Goal: Task Accomplishment & Management: Complete application form

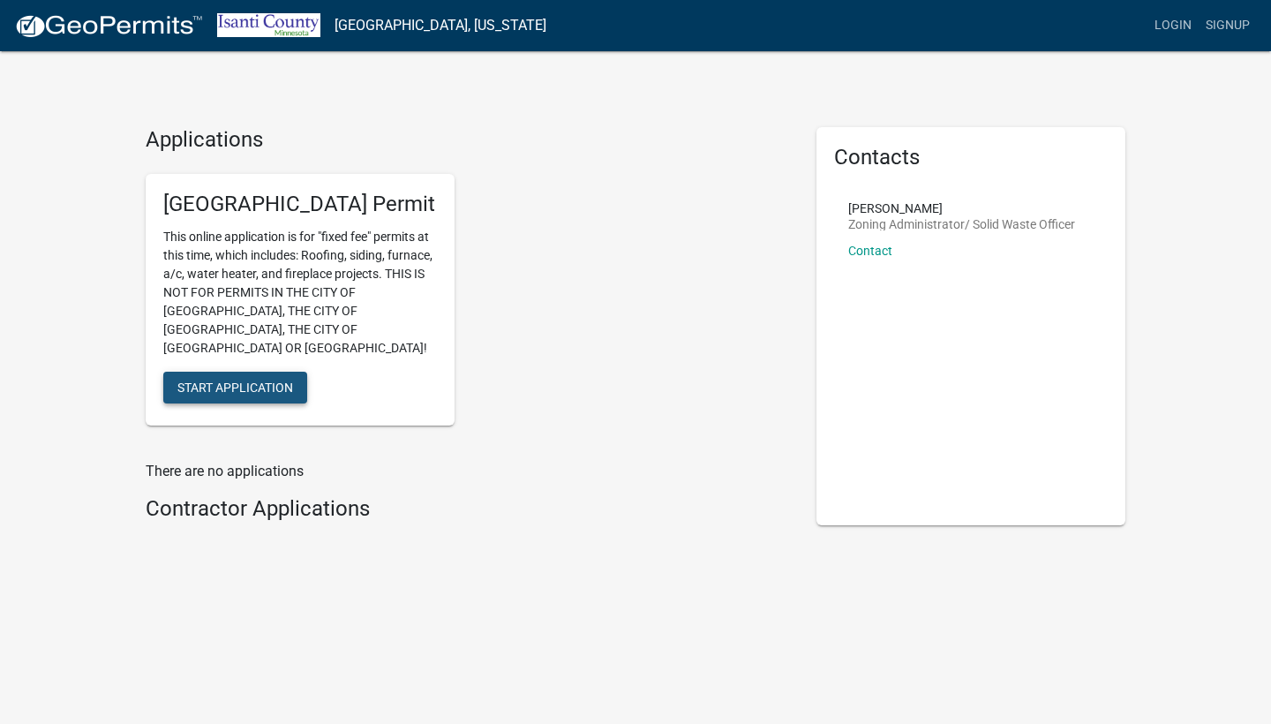
click at [285, 375] on button "Start Application" at bounding box center [235, 387] width 144 height 32
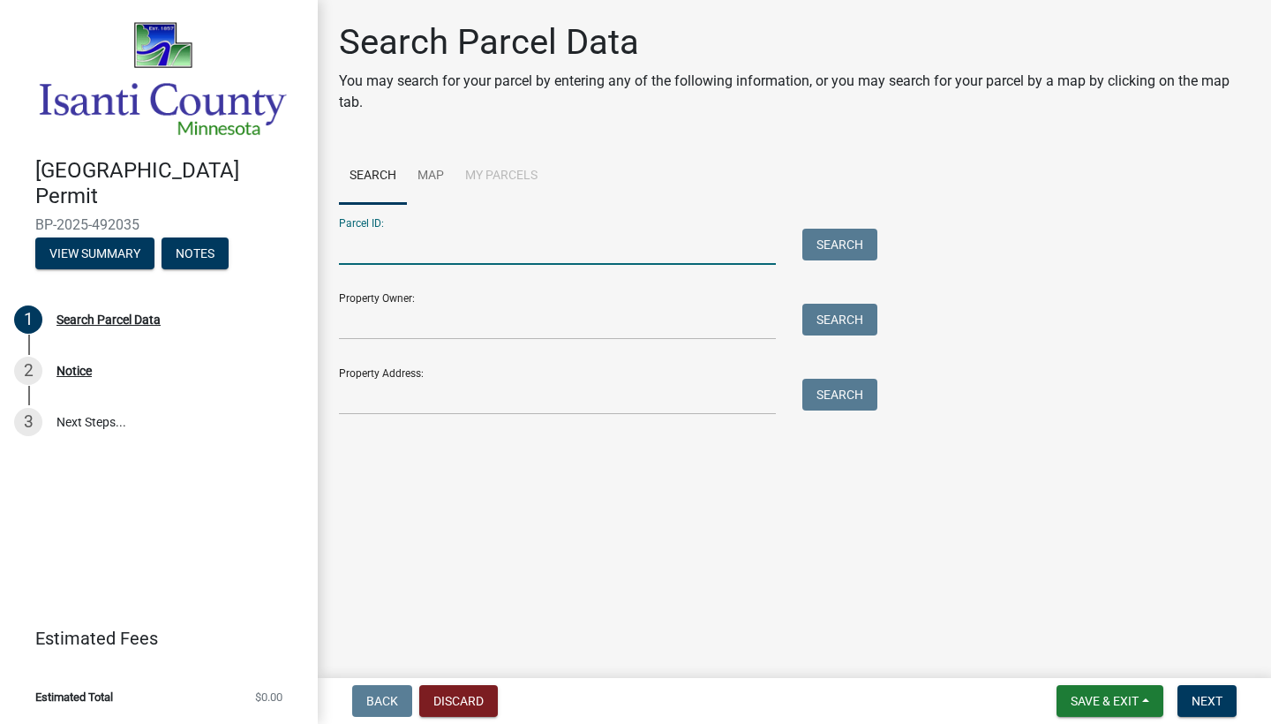
click at [515, 243] on input "Parcel ID:" at bounding box center [557, 247] width 437 height 36
paste input "021010160"
type input "021010160"
click at [830, 251] on button "Search" at bounding box center [839, 245] width 75 height 32
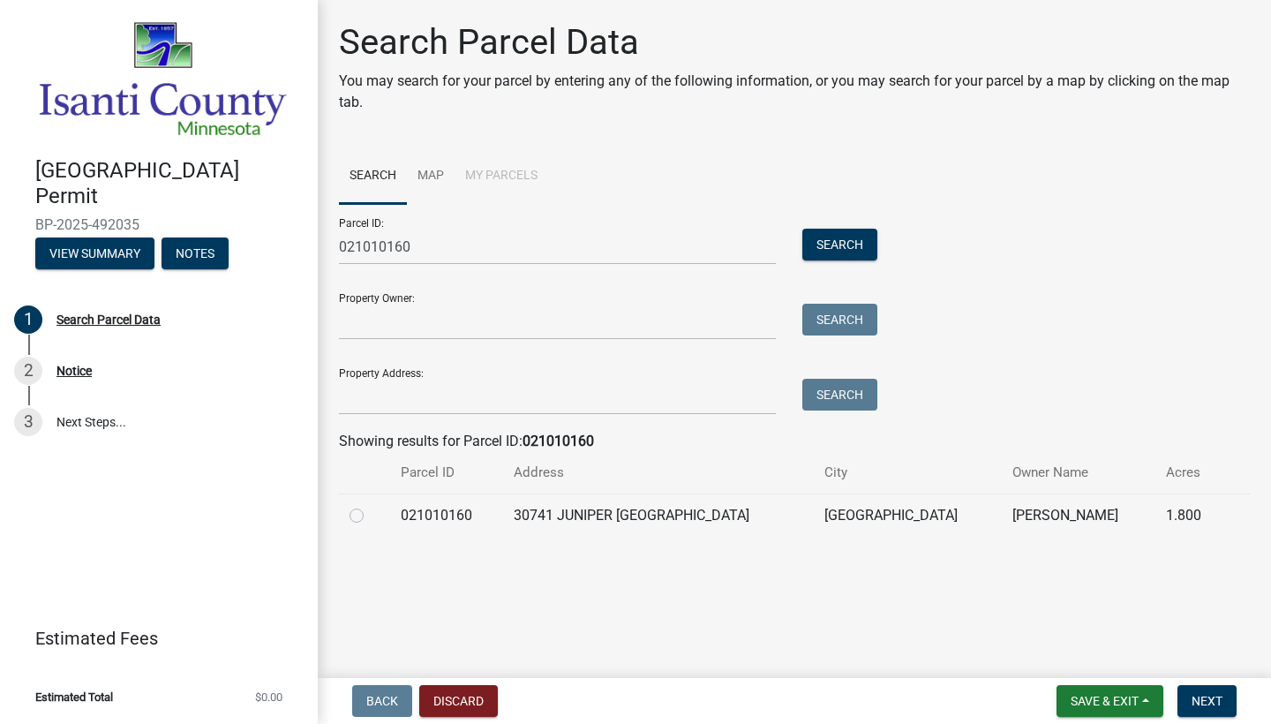
click at [371, 505] on label at bounding box center [371, 505] width 0 height 0
click at [371, 516] on input "radio" at bounding box center [376, 510] width 11 height 11
radio input "true"
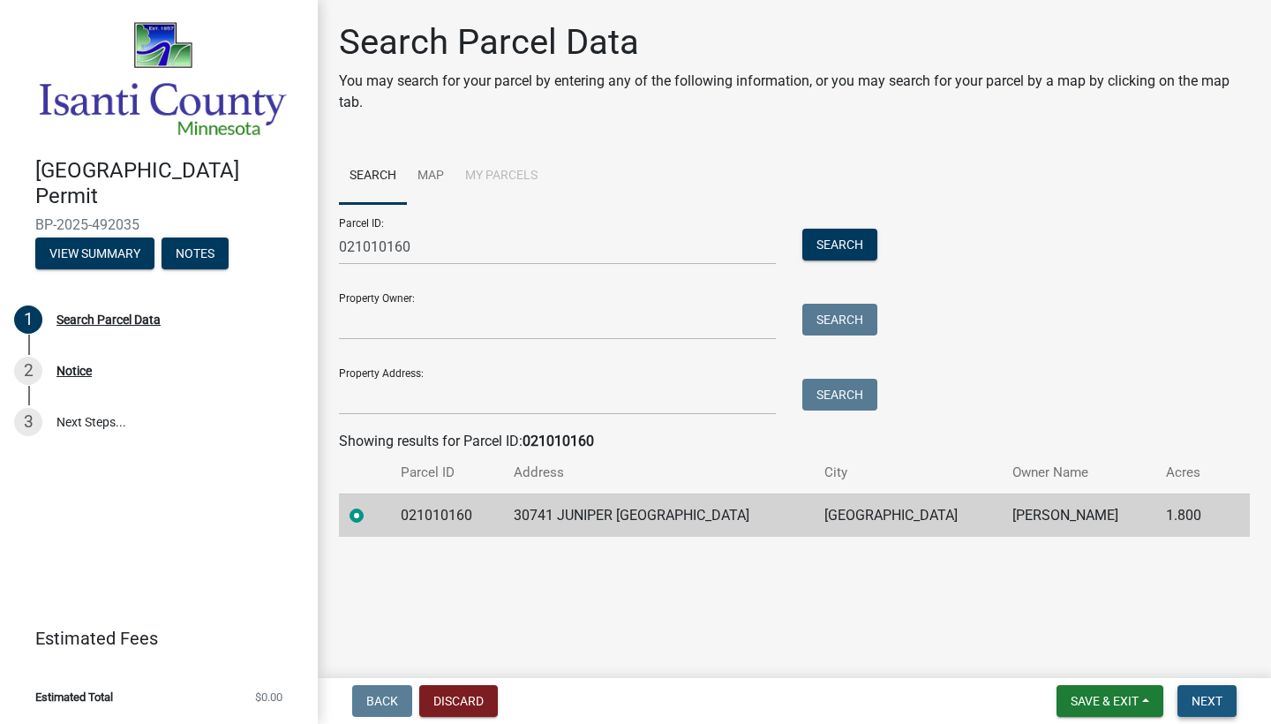
click at [1204, 701] on span "Next" at bounding box center [1206, 701] width 31 height 14
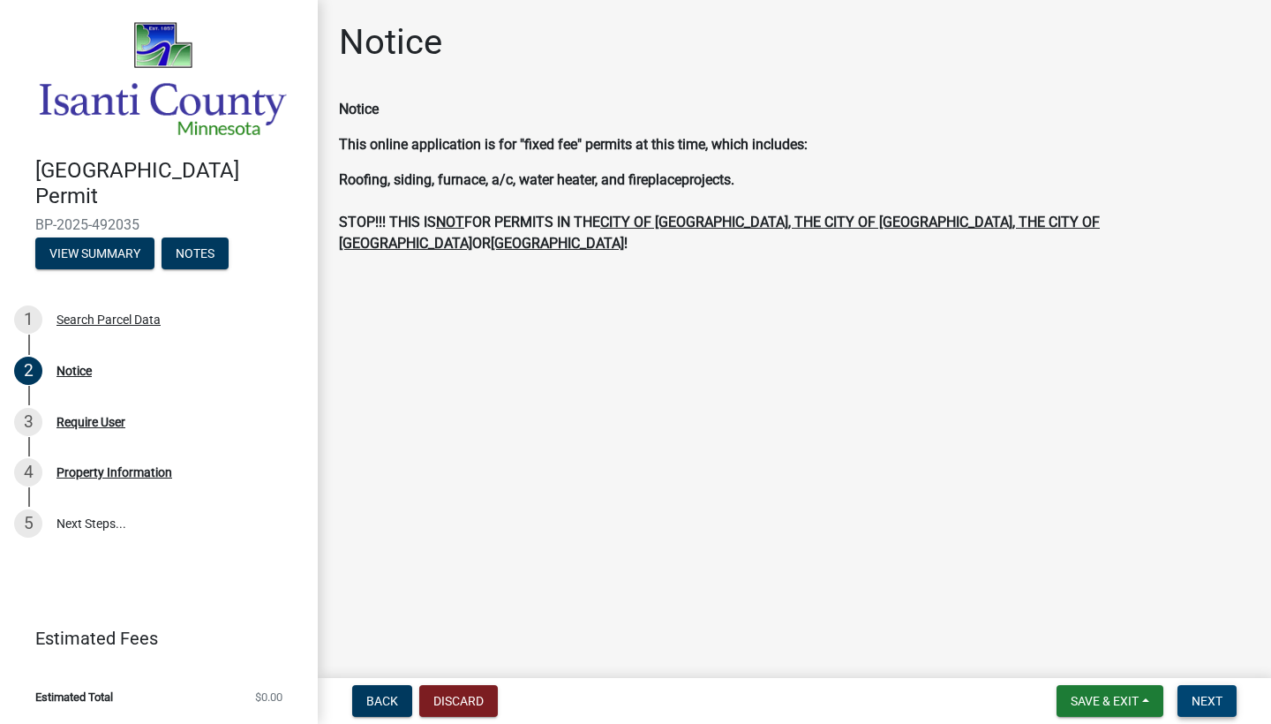
click at [1218, 713] on button "Next" at bounding box center [1206, 701] width 59 height 32
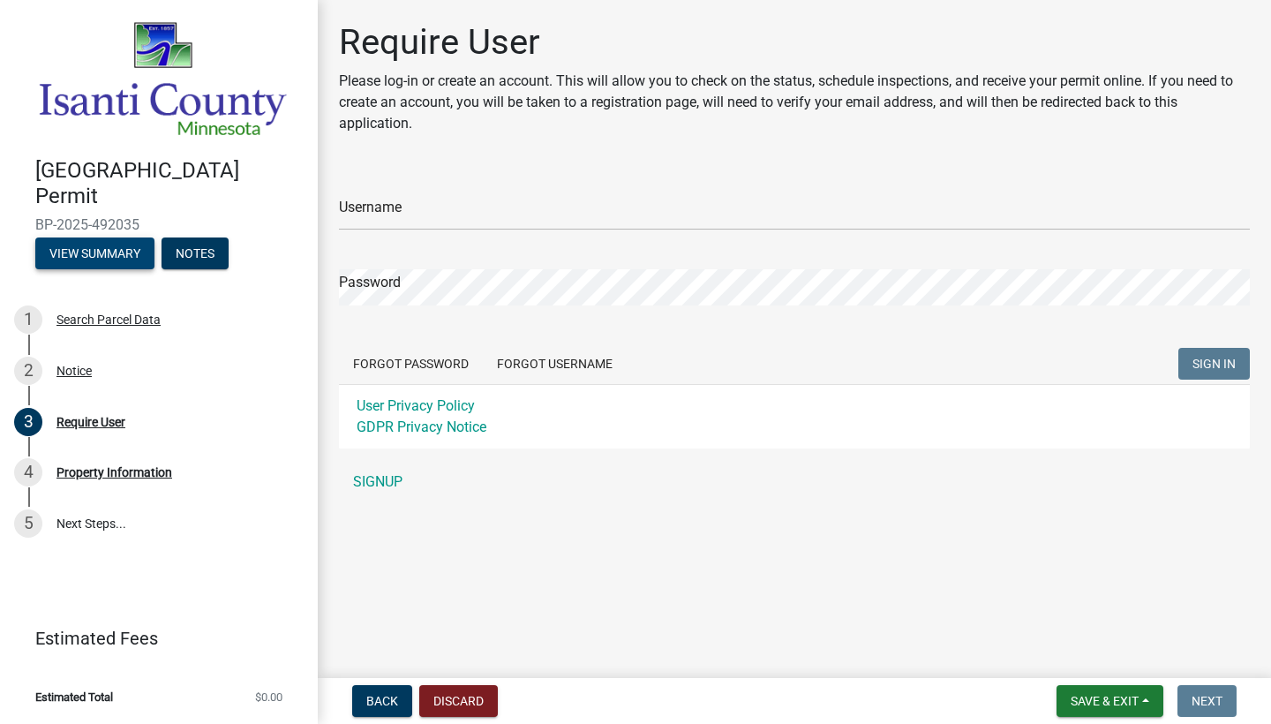
click at [133, 260] on button "View Summary" at bounding box center [94, 253] width 119 height 32
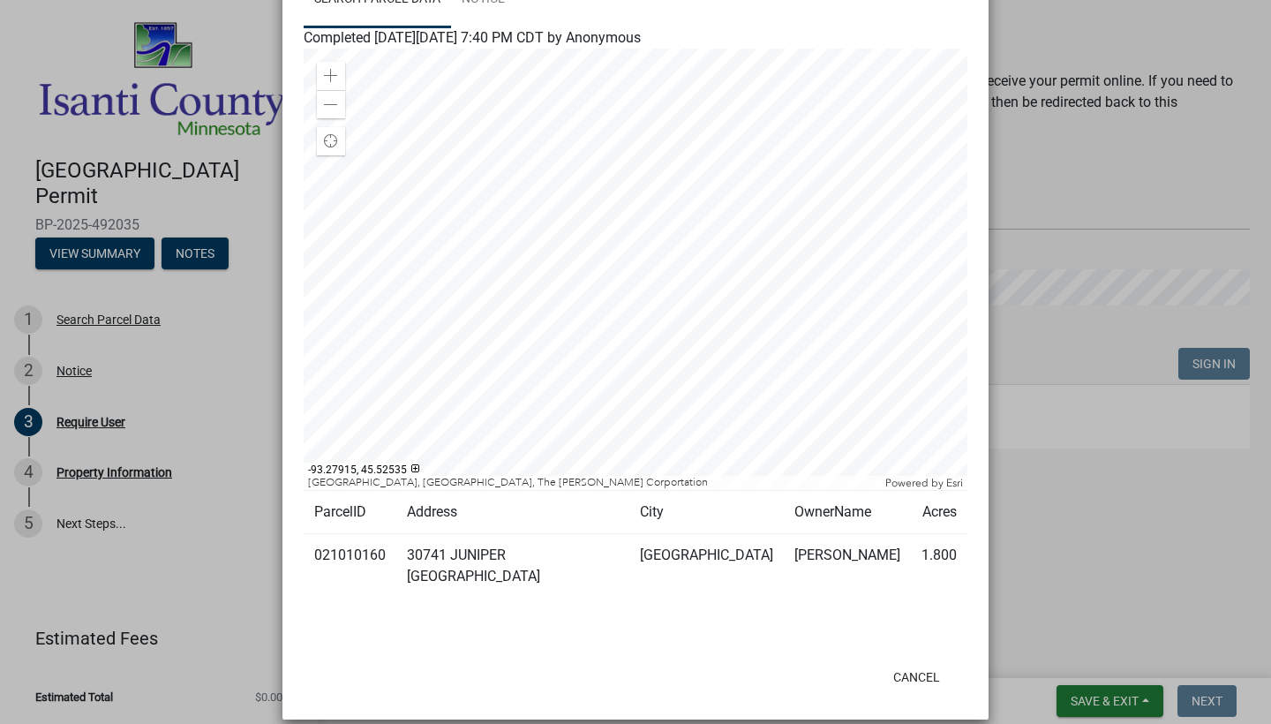
scroll to position [144, 0]
click at [933, 662] on button "Cancel" at bounding box center [916, 678] width 75 height 32
